Goal: Task Accomplishment & Management: Use online tool/utility

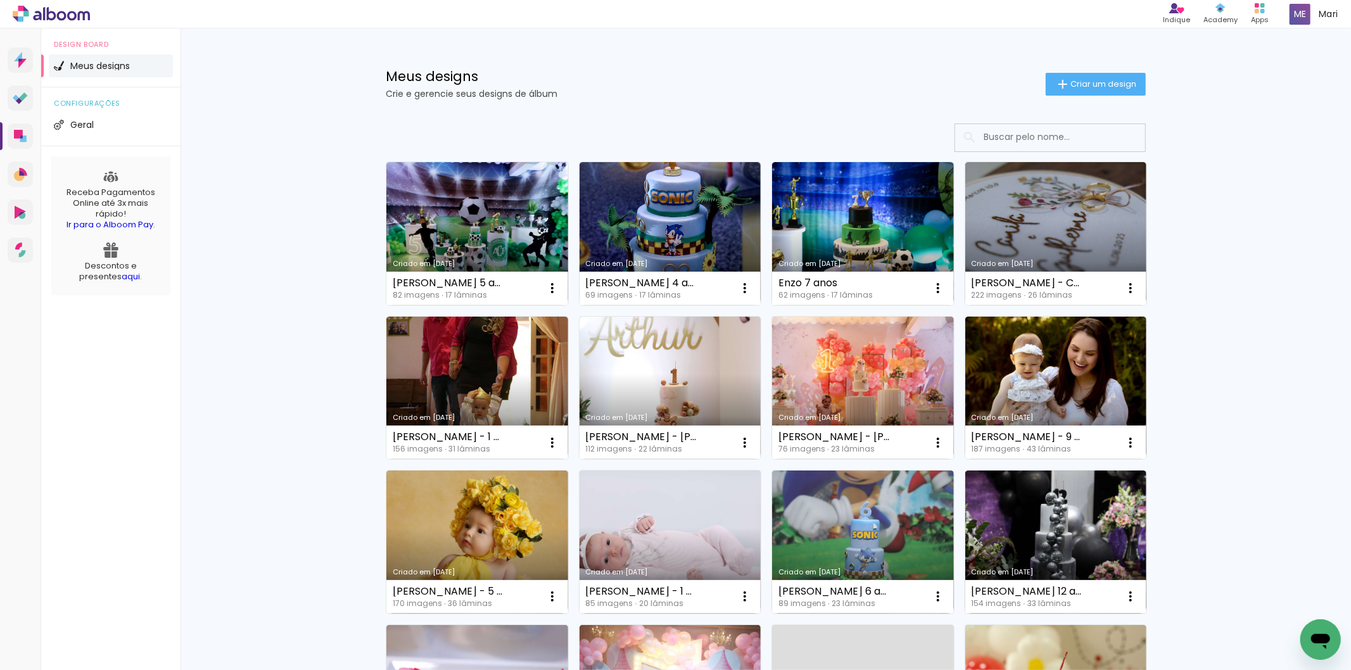
click at [670, 500] on link "Criado em [DATE]" at bounding box center [671, 542] width 182 height 143
